Goal: Book appointment/travel/reservation

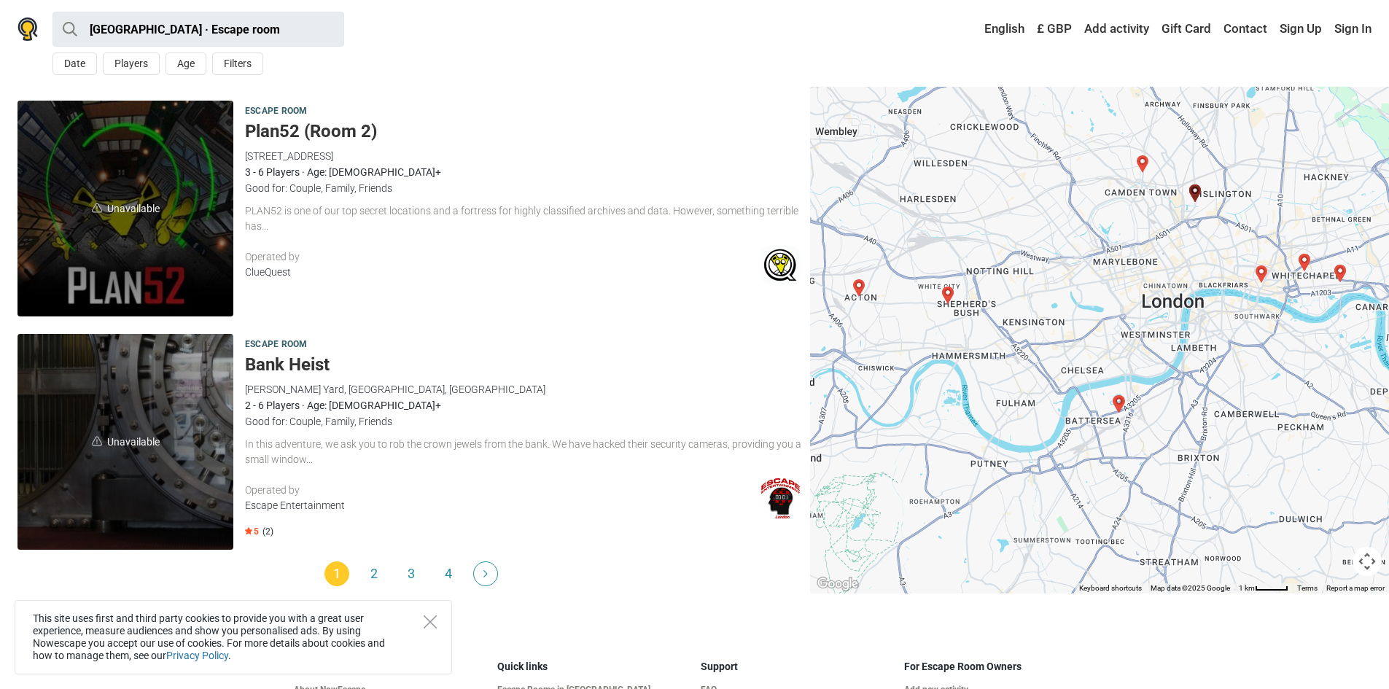
scroll to position [4404, 0]
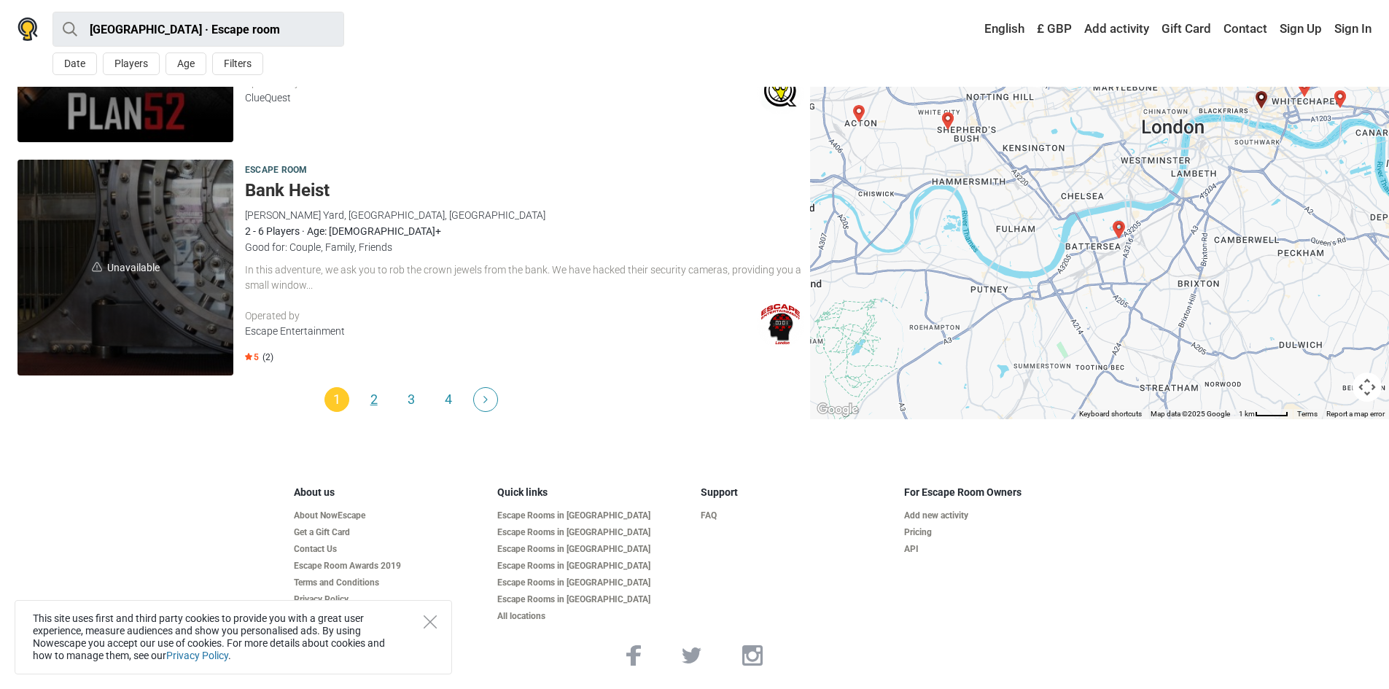
click at [375, 394] on link "2" at bounding box center [374, 399] width 25 height 25
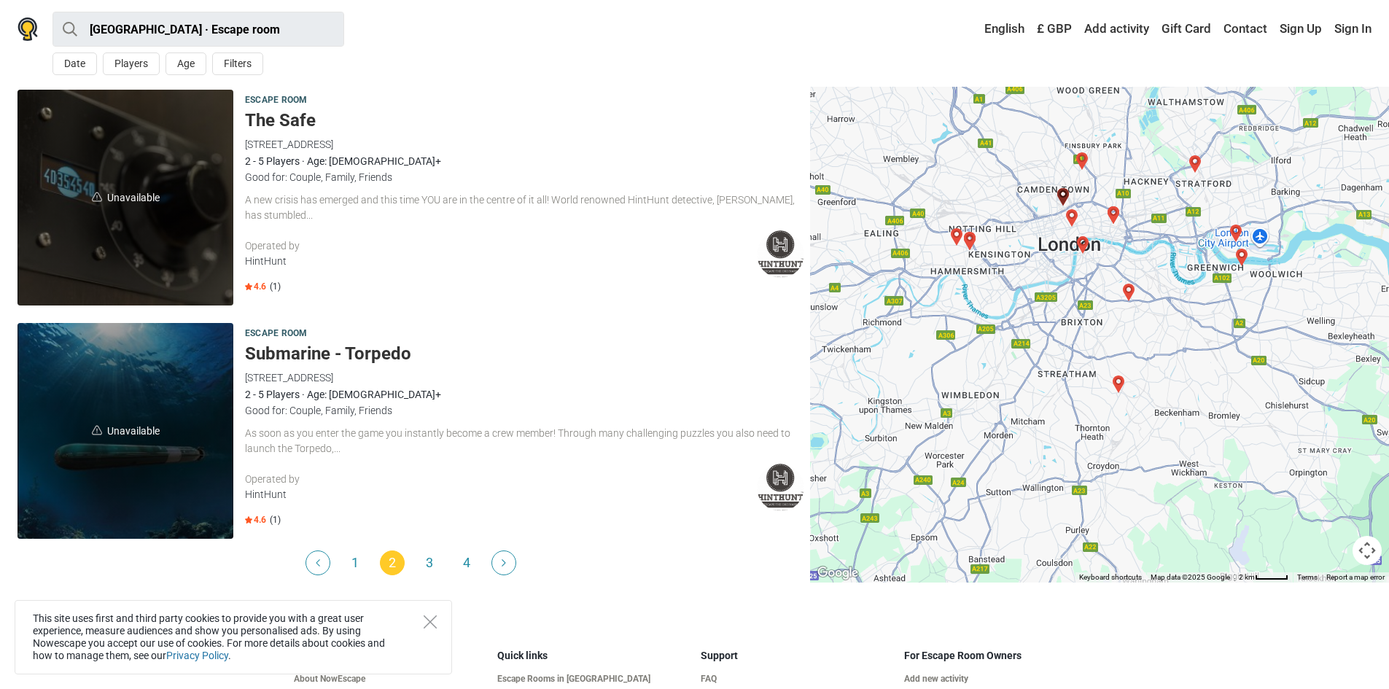
scroll to position [4393, 0]
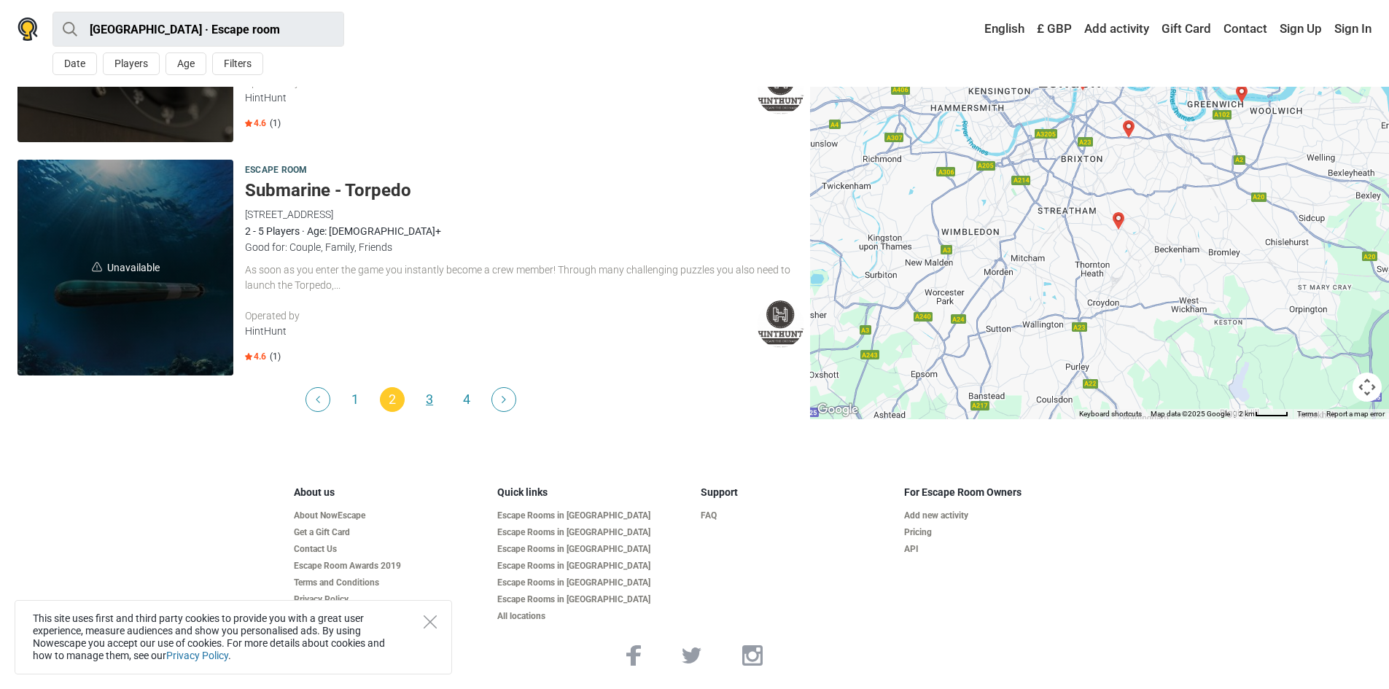
click at [424, 396] on link "3" at bounding box center [429, 399] width 25 height 25
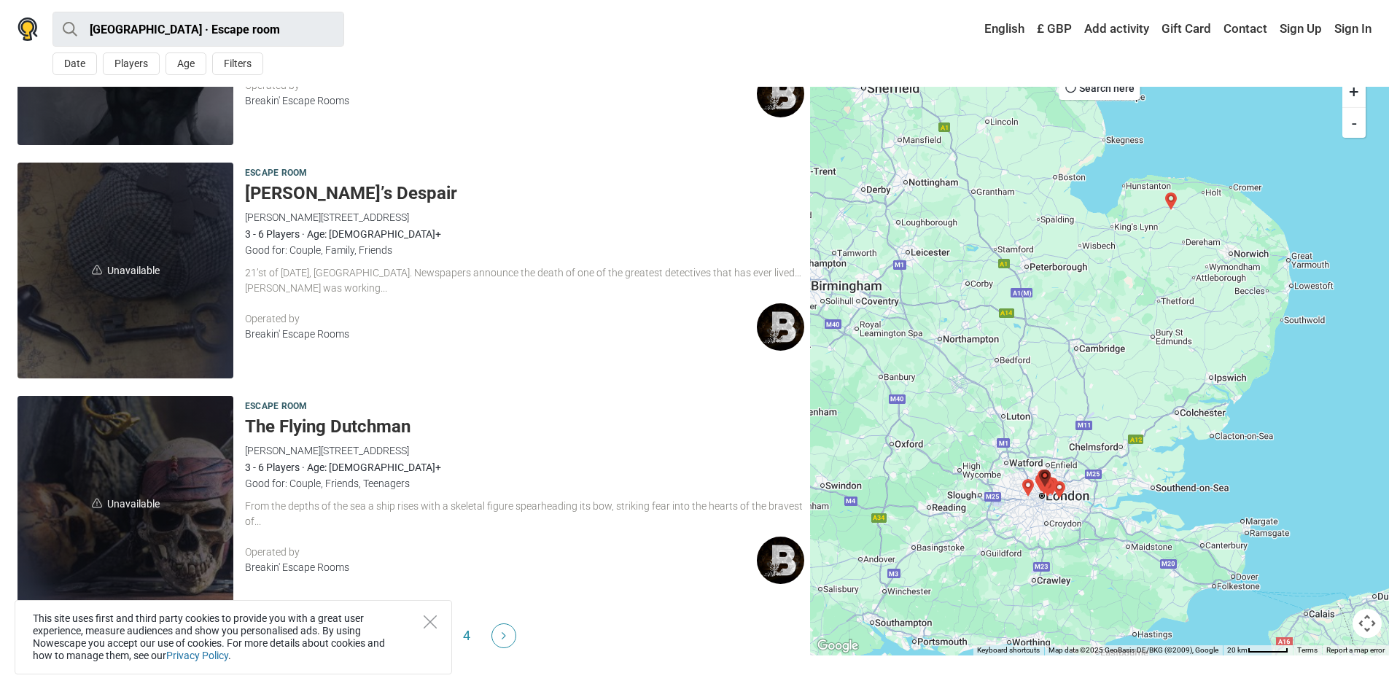
scroll to position [4229, 0]
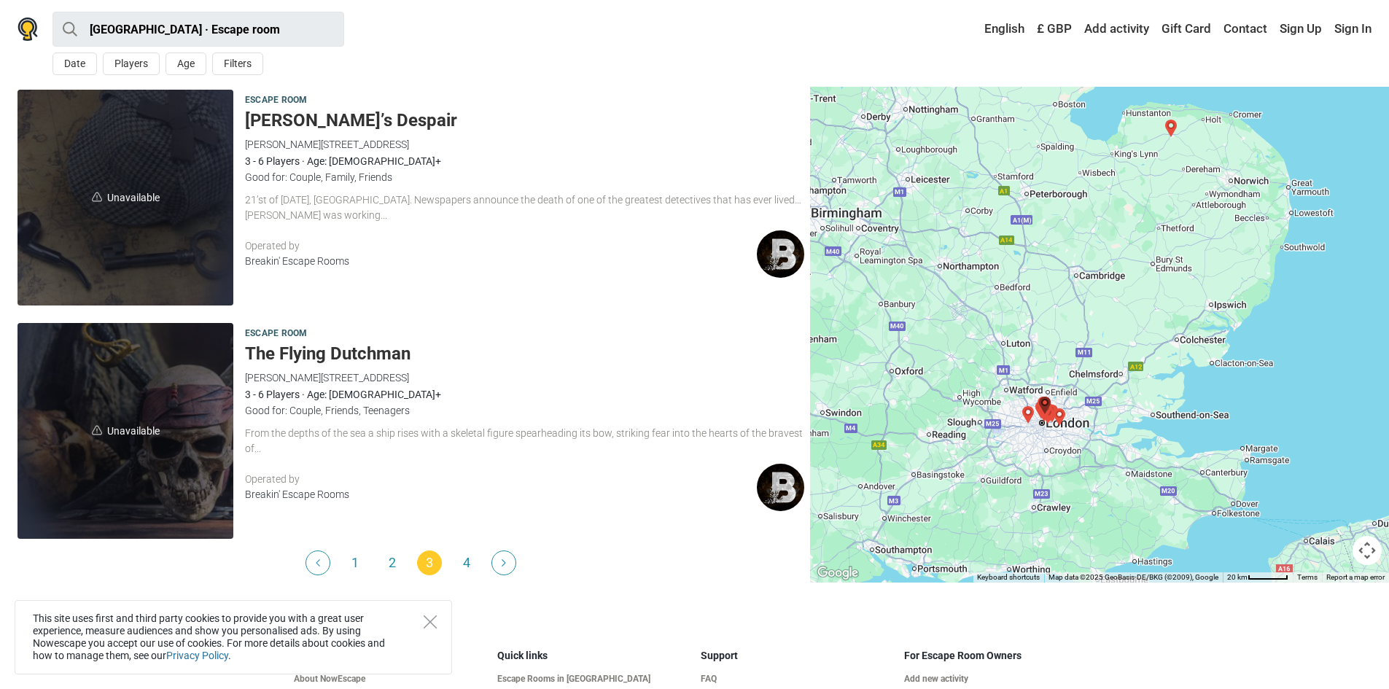
click at [458, 561] on link "4" at bounding box center [466, 563] width 25 height 25
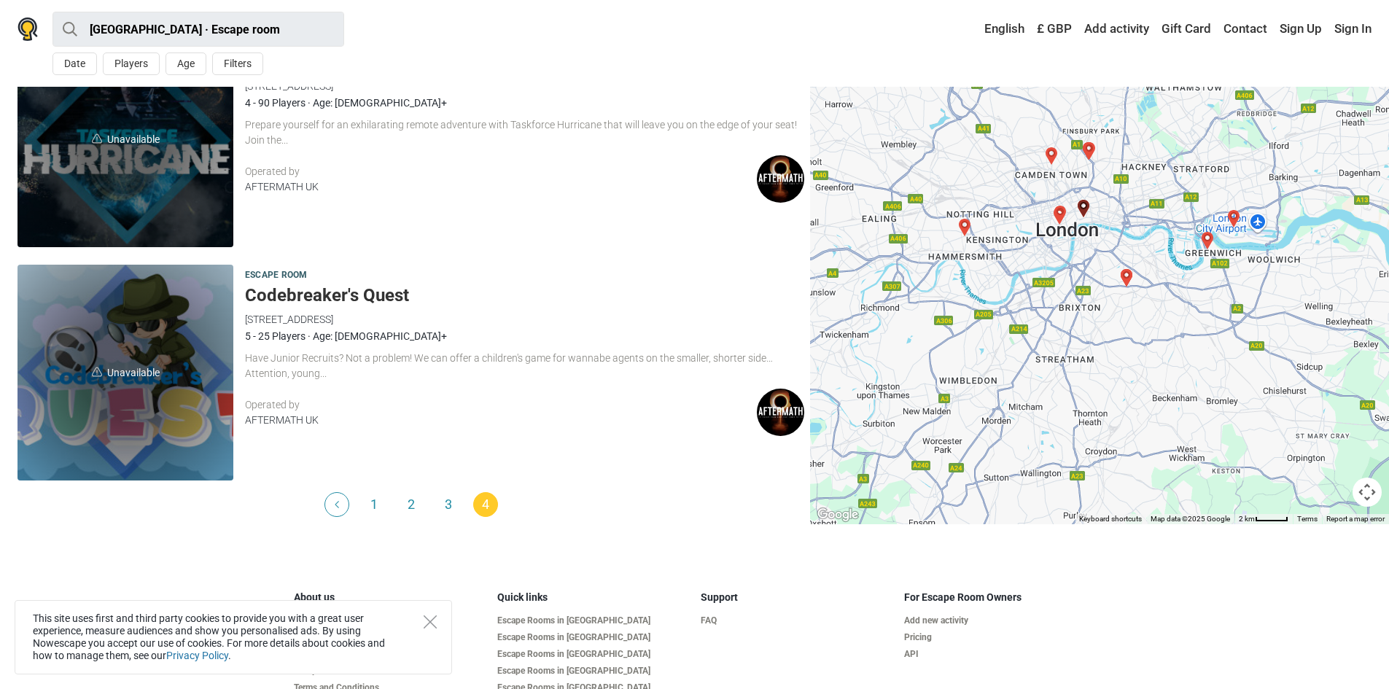
scroll to position [3427, 0]
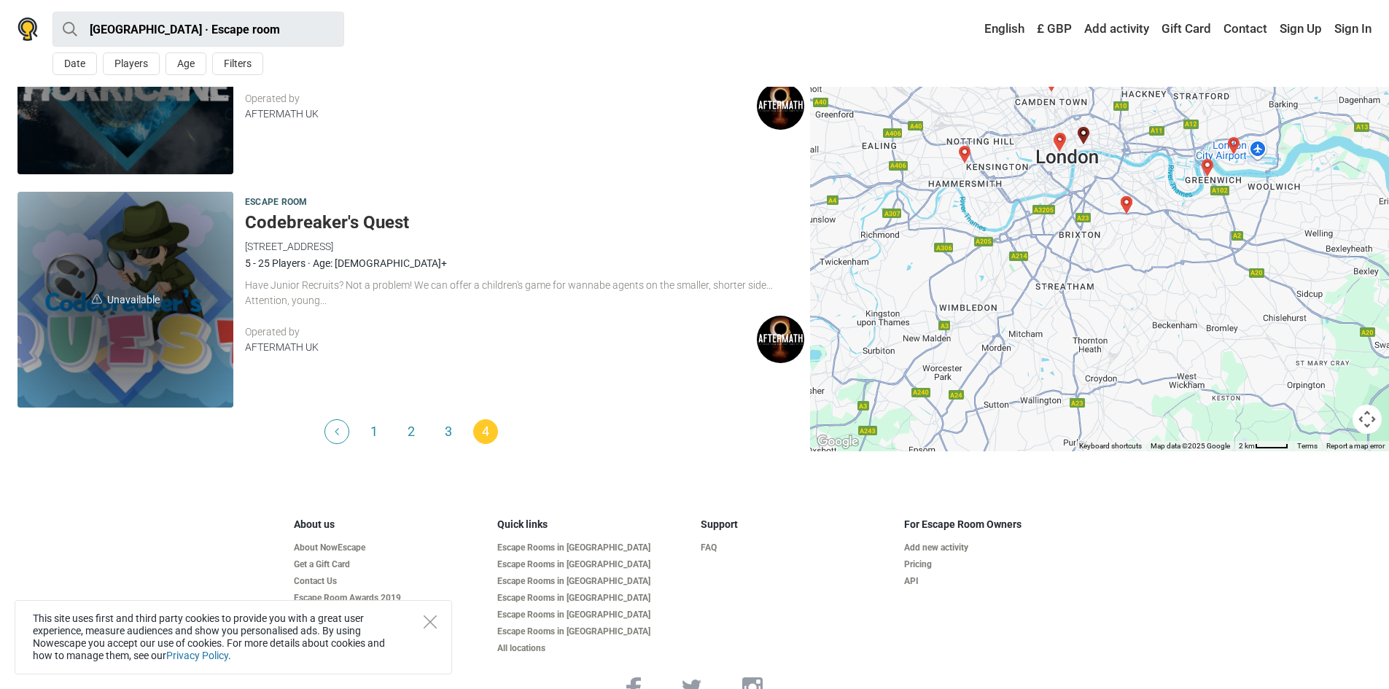
drag, startPoint x: 373, startPoint y: 374, endPoint x: 183, endPoint y: 376, distance: 189.6
drag, startPoint x: 183, startPoint y: 376, endPoint x: 106, endPoint y: 503, distance: 148.6
click at [106, 503] on footer "About us About NowEscape Get a Gift Card Contact Us Escape Room Awards 2019 Ter…" at bounding box center [694, 608] width 1389 height 226
